Goal: Task Accomplishment & Management: Manage account settings

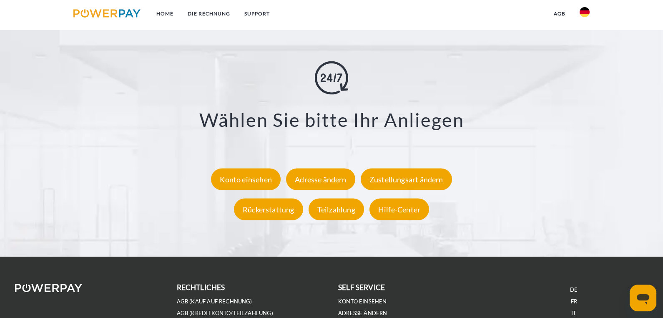
scroll to position [1556, 0]
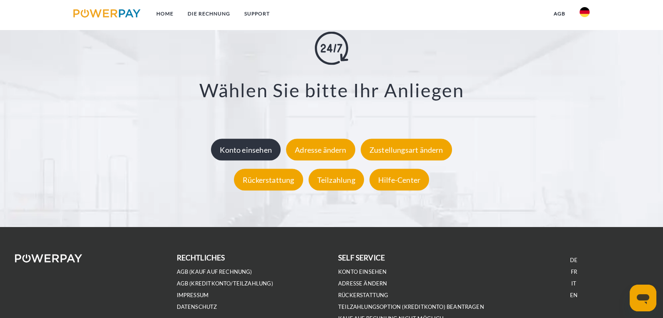
click at [260, 151] on div "Konto einsehen" at bounding box center [246, 149] width 70 height 22
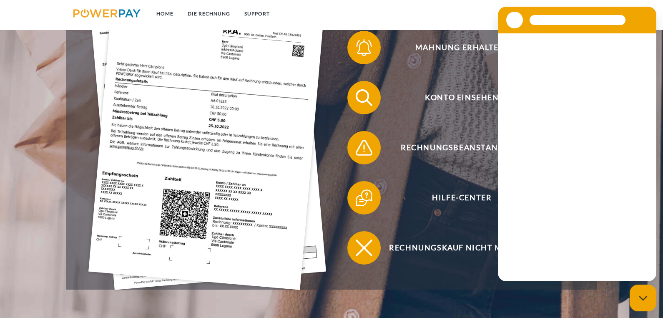
scroll to position [278, 0]
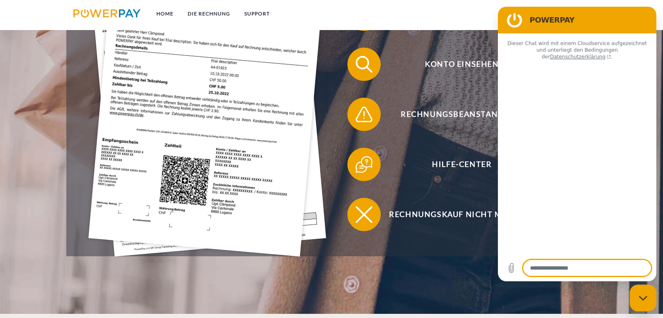
type textarea "*"
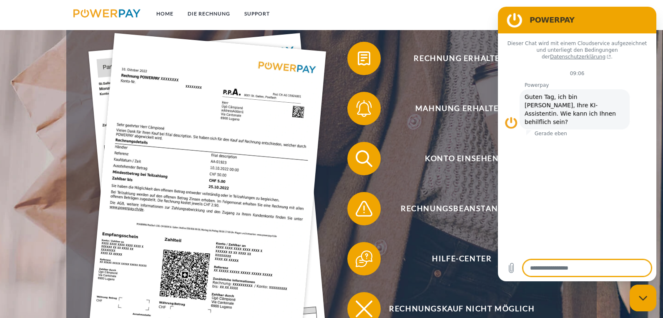
scroll to position [167, 0]
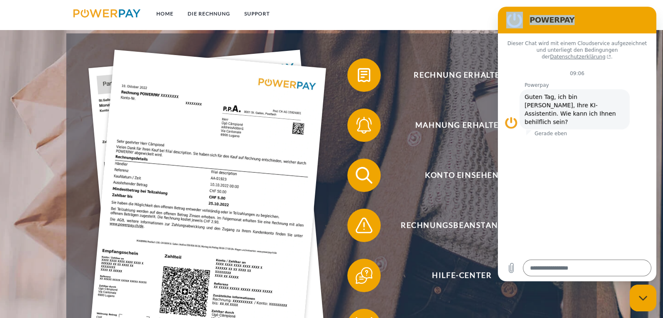
drag, startPoint x: 578, startPoint y: 23, endPoint x: 405, endPoint y: 235, distance: 274.3
click at [498, 235] on html "POWERPAY Dieser Chat wird mit einem Cloudservice aufgezeichnet und unterliegt d…" at bounding box center [577, 144] width 158 height 274
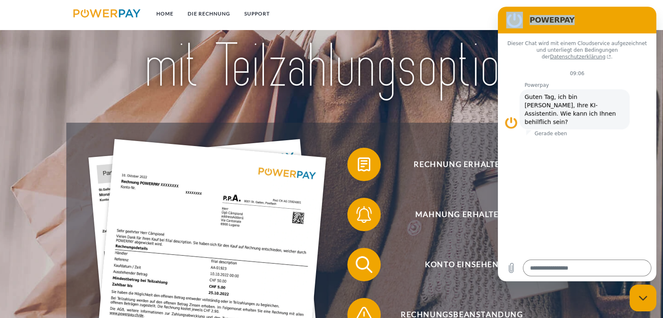
scroll to position [0, 0]
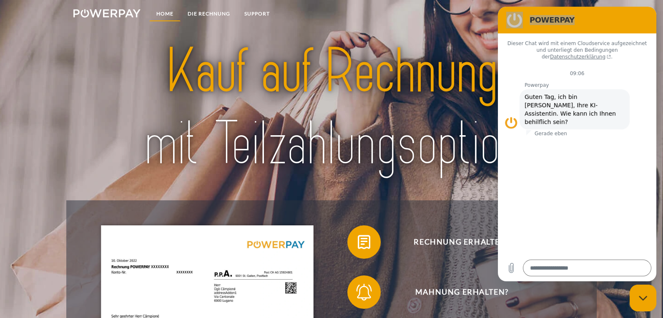
click at [173, 12] on link "Home" at bounding box center [164, 13] width 31 height 15
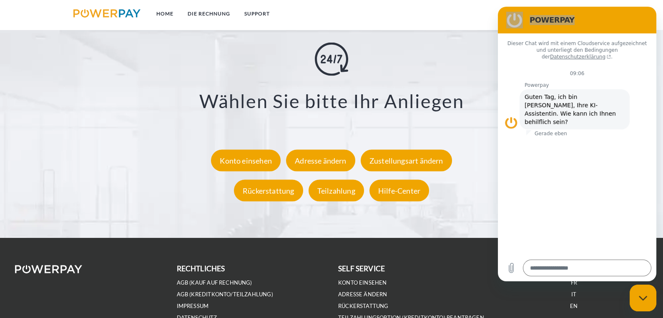
scroll to position [1607, 0]
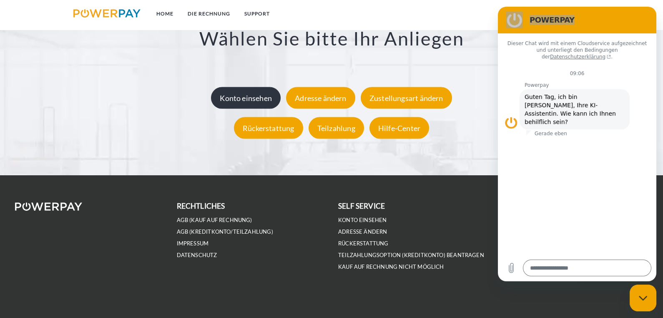
click at [243, 99] on div "Konto einsehen" at bounding box center [246, 98] width 70 height 22
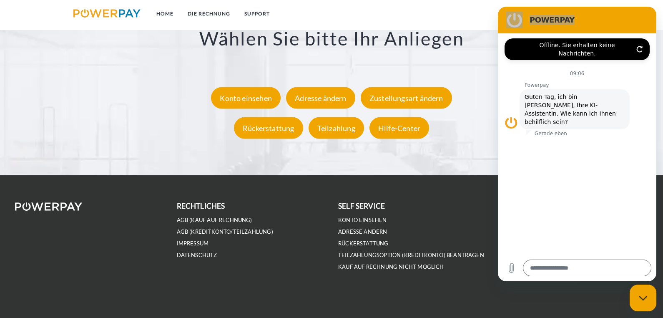
click at [306, 168] on div "Support X Zustellungsart ändern Formular Rückerstattung Formular Teilzahlung Fo…" at bounding box center [331, 14] width 663 height 321
click at [337, 97] on div "Adresse ändern" at bounding box center [320, 98] width 69 height 22
click at [406, 96] on div "Zustellungsart ändern" at bounding box center [406, 98] width 91 height 22
